Goal: Task Accomplishment & Management: Manage account settings

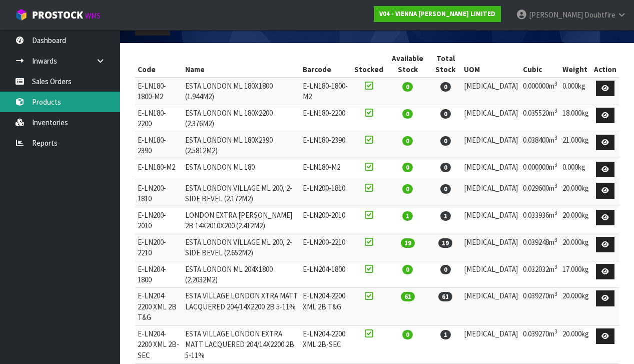
scroll to position [122, 0]
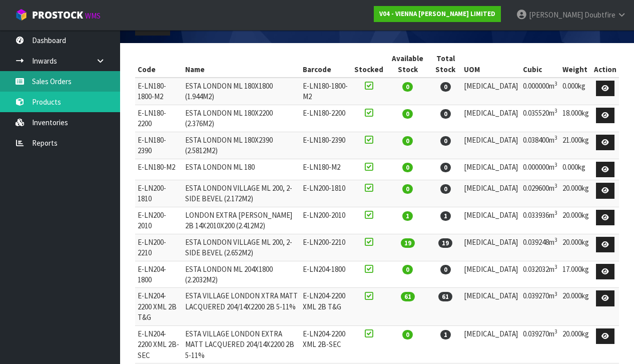
click at [47, 83] on link "Sales Orders" at bounding box center [60, 81] width 120 height 21
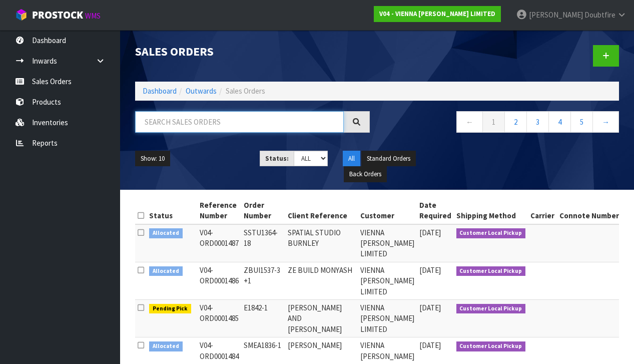
click at [178, 118] on input "text" at bounding box center [239, 122] width 209 height 22
type input "[PERSON_NAME]"
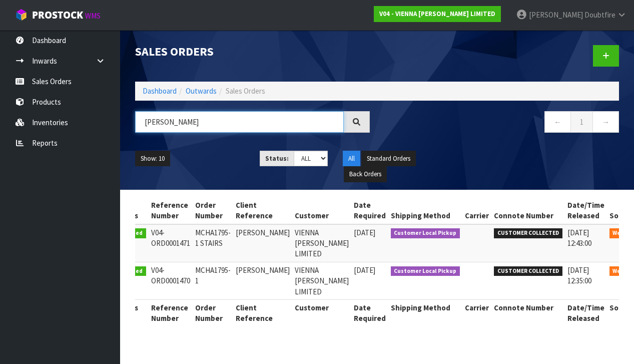
scroll to position [0, 34]
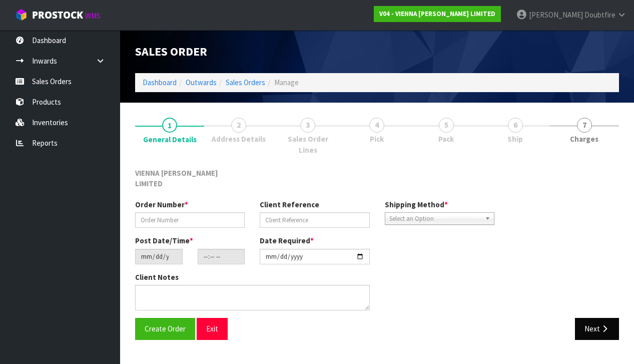
type input "MCHA1795-1 STAIRS"
type input "[PERSON_NAME]"
type input "[DATE]"
type input "13:57:00.000"
type input "[DATE]"
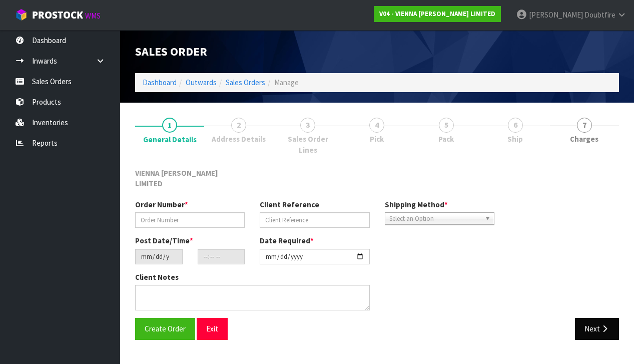
type textarea "[PERSON_NAME] ACKWORTH HOUSE STAIRS"
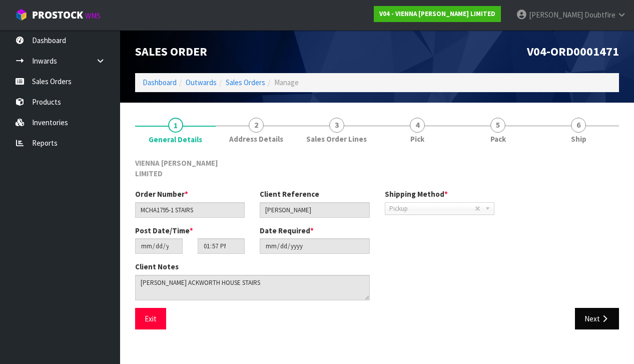
click at [599, 313] on button "Next" at bounding box center [597, 319] width 44 height 22
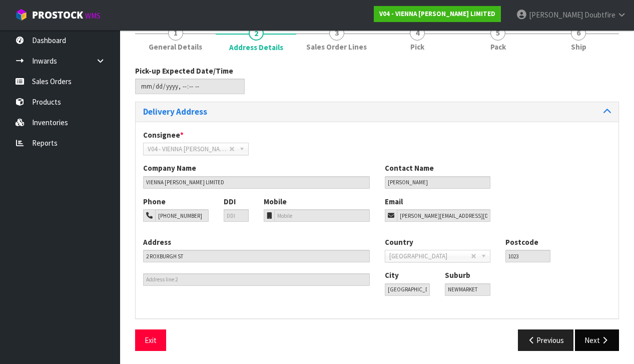
scroll to position [92, 0]
click at [605, 339] on icon "button" at bounding box center [605, 341] width 10 height 8
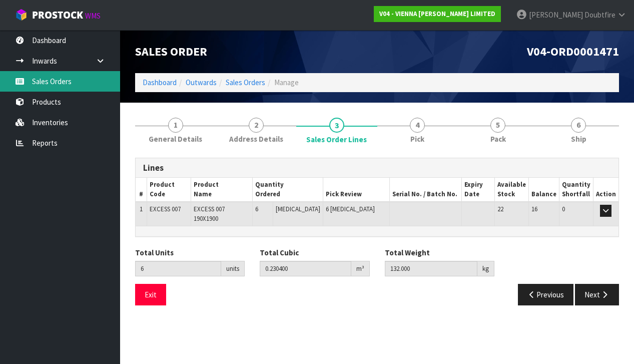
click at [49, 82] on link "Sales Orders" at bounding box center [60, 81] width 120 height 21
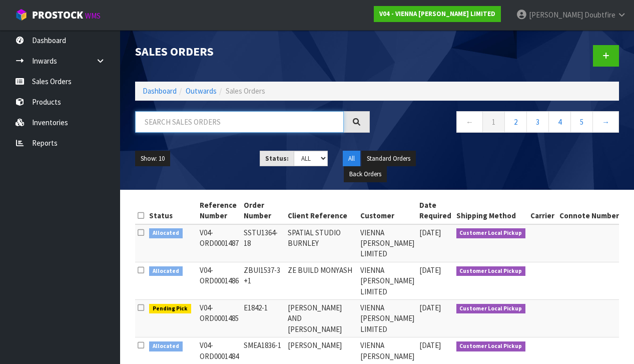
click at [177, 127] on input "text" at bounding box center [239, 122] width 209 height 22
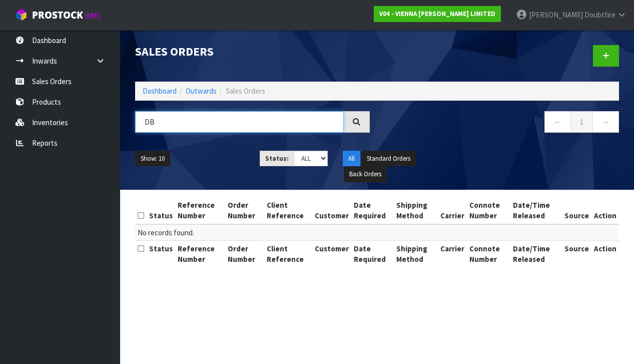
type input "D"
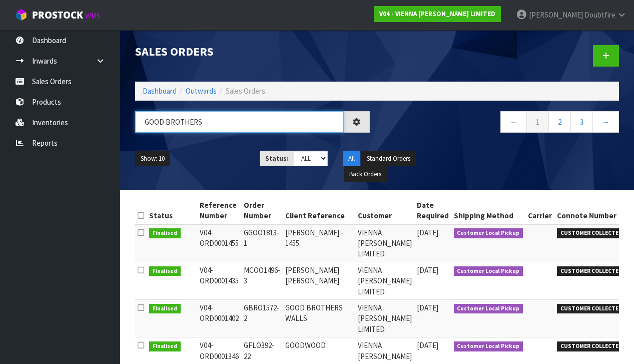
type input "GOOD BROTHERS"
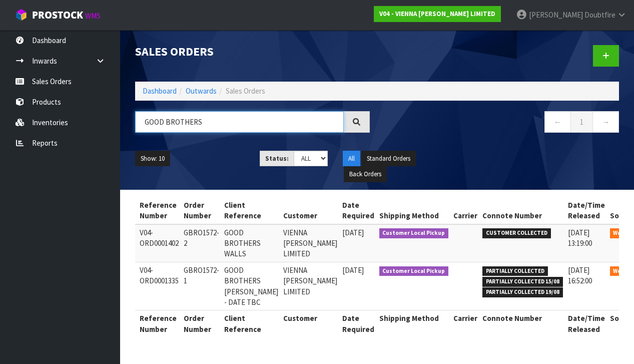
scroll to position [0, 59]
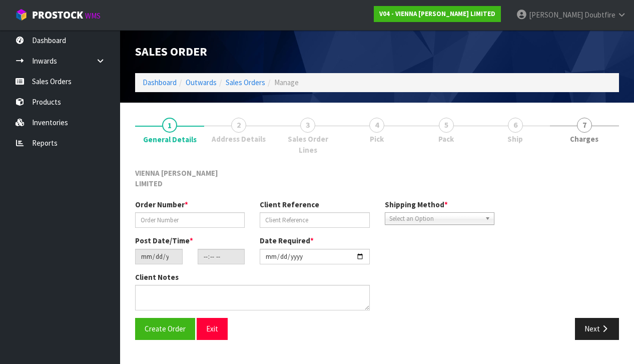
type input "GBRO1572-2"
type input "GOOD BROTHERS WALLS"
type input "[DATE]"
type input "09:23:00.000"
type input "[DATE]"
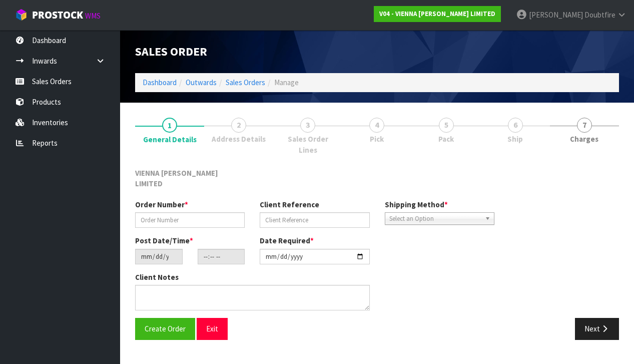
type textarea "GOOD BROTHERS WALLS COLLECTION IS NOW [DATE]"
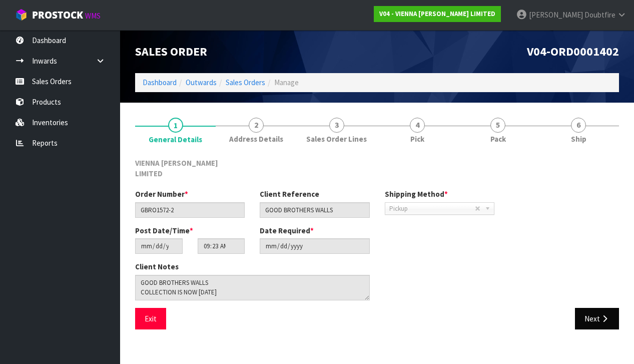
click at [595, 308] on button "Next" at bounding box center [597, 319] width 44 height 22
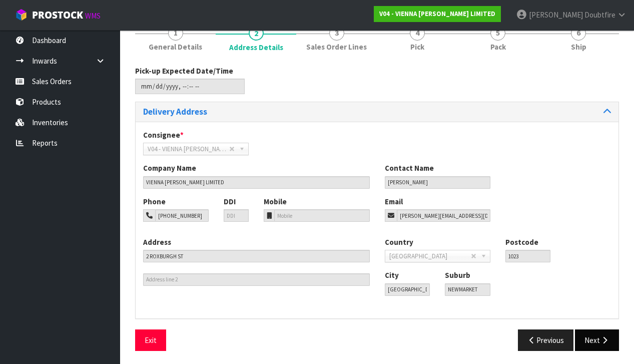
scroll to position [92, 0]
click at [603, 341] on icon "button" at bounding box center [605, 341] width 10 height 8
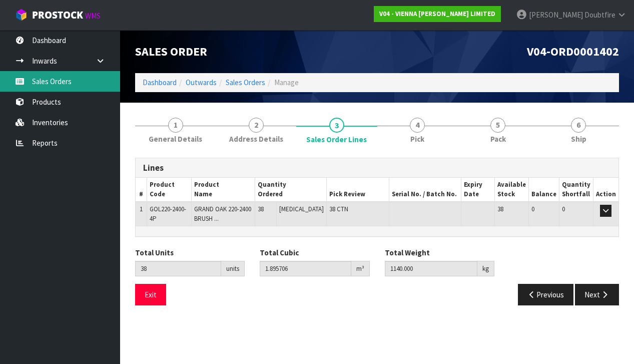
scroll to position [0, 0]
click at [54, 80] on link "Sales Orders" at bounding box center [60, 81] width 120 height 21
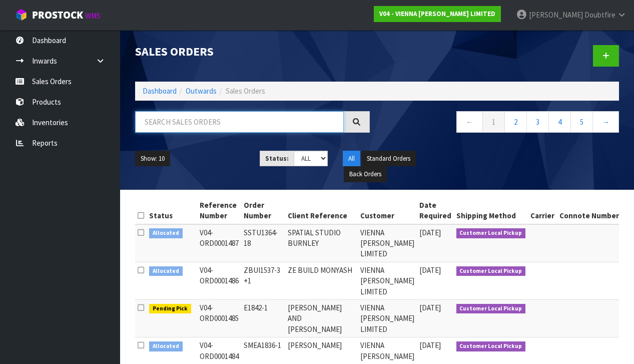
click at [159, 122] on input "text" at bounding box center [239, 122] width 209 height 22
type input "R"
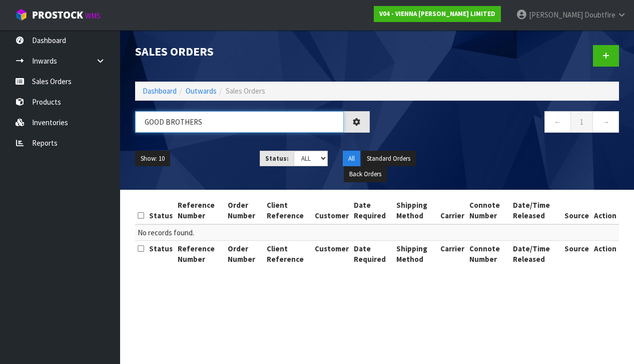
type input "GOOD BROTHERS"
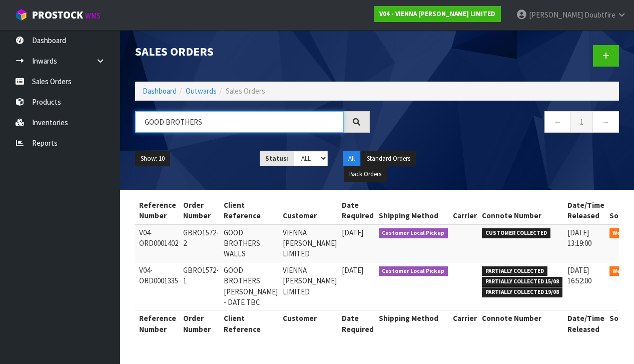
scroll to position [0, 60]
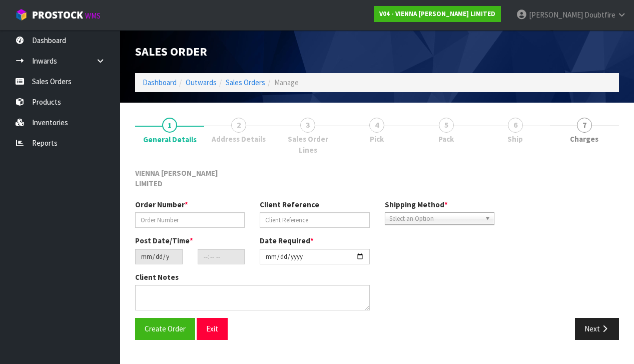
type input "GBRO1572-1"
type input "GOOD BROTHERS [PERSON_NAME] - DATE TBC"
type input "[DATE]"
type input "16:04:00.000"
type input "[DATE]"
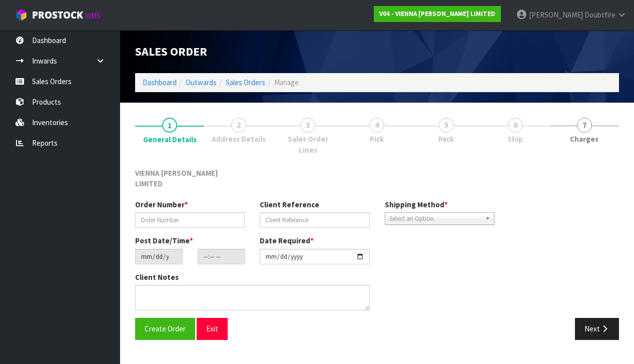
type textarea "GOOD BROTHERS [PERSON_NAME]"
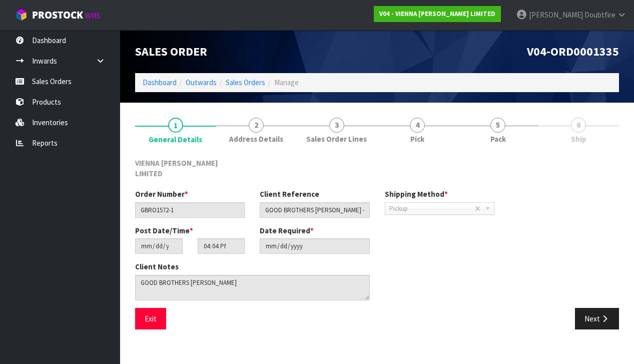
click at [603, 315] on icon "button" at bounding box center [605, 319] width 10 height 8
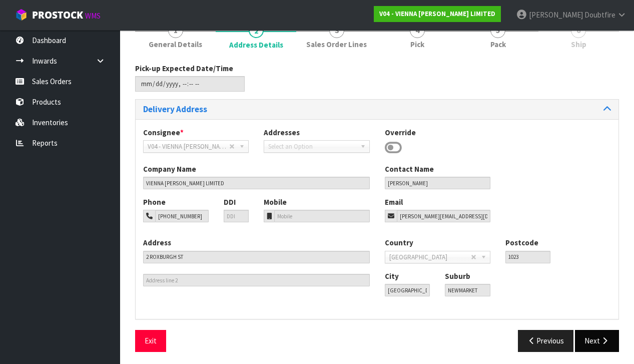
click at [591, 340] on button "Next" at bounding box center [597, 341] width 44 height 22
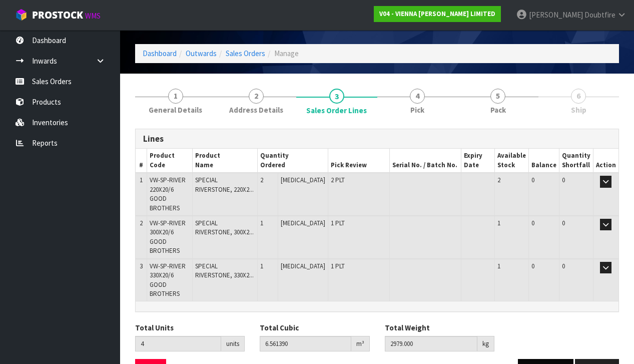
click at [539, 359] on button "Previous" at bounding box center [546, 370] width 56 height 22
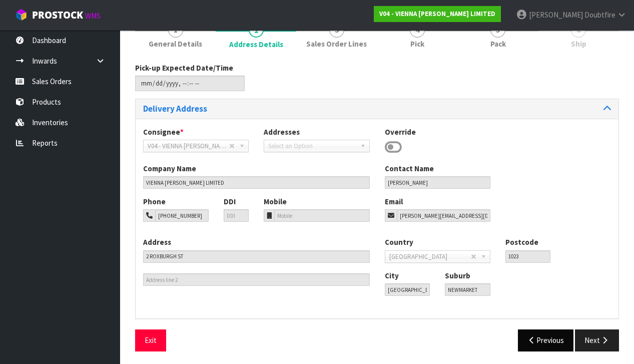
scroll to position [95, 0]
click at [548, 338] on button "Previous" at bounding box center [546, 341] width 56 height 22
